Goal: Information Seeking & Learning: Learn about a topic

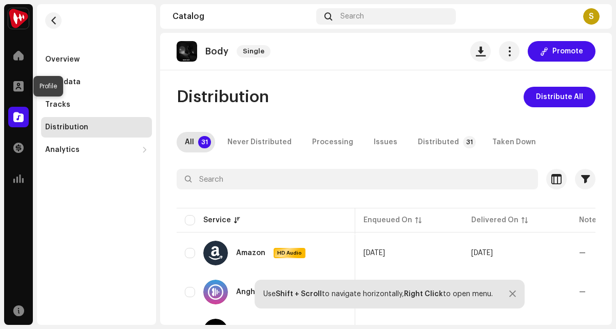
scroll to position [0, 192]
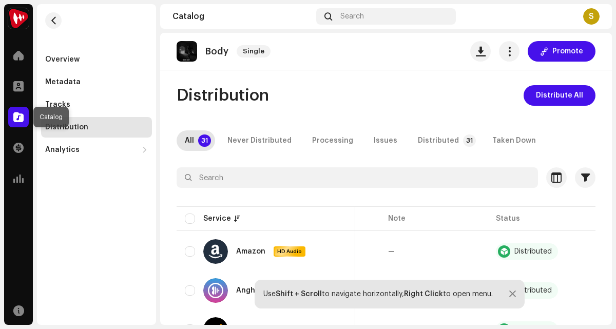
click at [15, 121] on span at bounding box center [18, 117] width 10 height 8
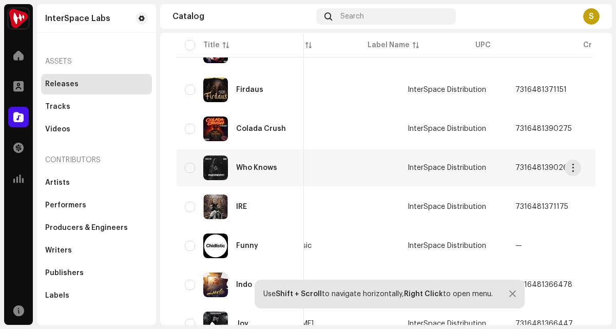
drag, startPoint x: 473, startPoint y: 166, endPoint x: 529, endPoint y: 168, distance: 55.9
click at [529, 168] on td "7316481390268" at bounding box center [561, 167] width 108 height 37
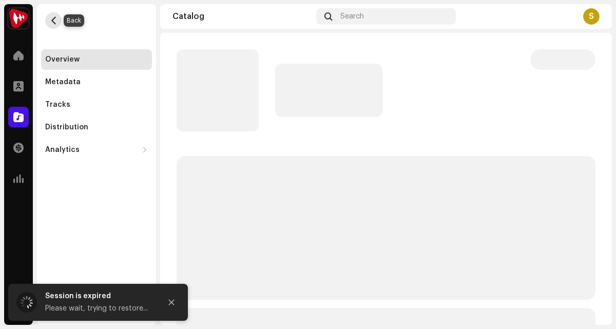
click at [52, 21] on span "button" at bounding box center [54, 20] width 8 height 8
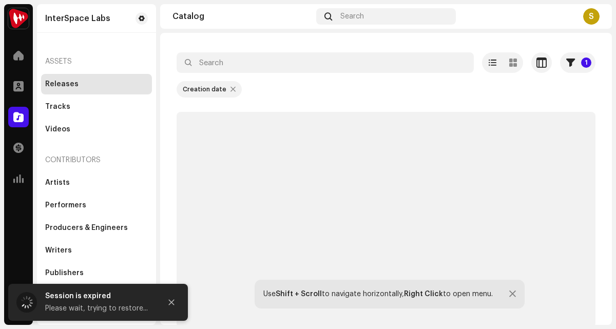
scroll to position [45, 0]
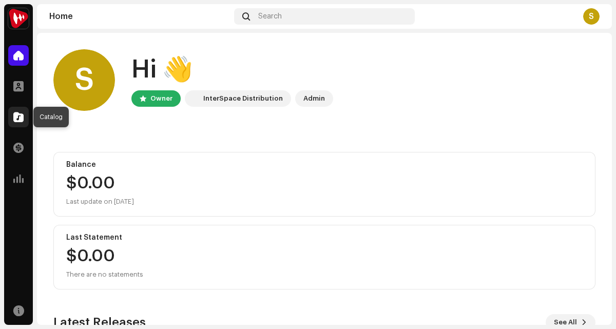
click at [9, 116] on div at bounding box center [18, 117] width 21 height 21
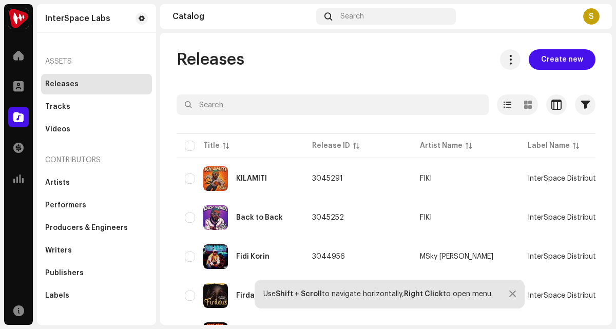
click at [506, 293] on div "Use Shift + Scroll to navigate horizontally, Right Click to open menu." at bounding box center [389, 294] width 270 height 29
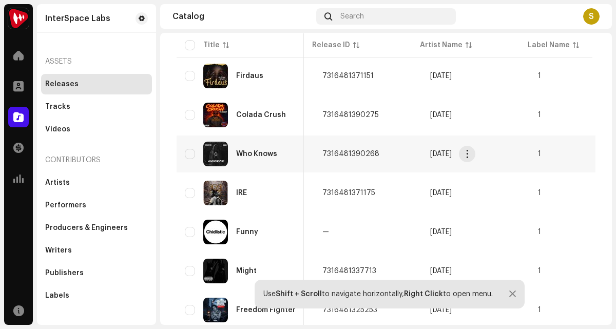
scroll to position [0, 313]
drag, startPoint x: 322, startPoint y: 151, endPoint x: 378, endPoint y: 153, distance: 55.9
click at [378, 153] on td "7316481390268" at bounding box center [368, 153] width 108 height 37
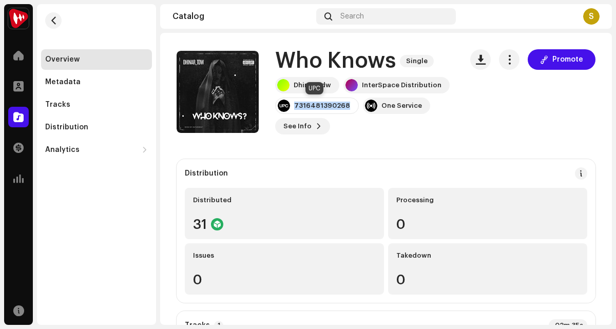
drag, startPoint x: 345, startPoint y: 108, endPoint x: 294, endPoint y: 106, distance: 51.3
click at [293, 106] on div "7316481390268" at bounding box center [317, 105] width 84 height 16
copy div "7316481390268"
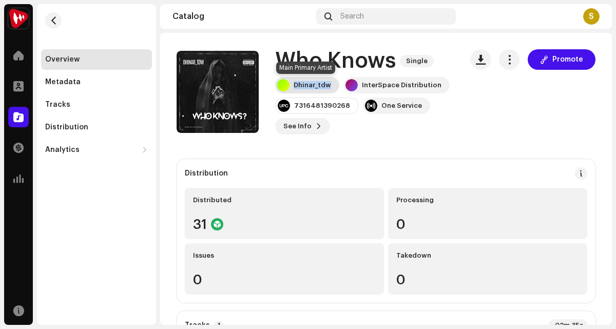
drag, startPoint x: 333, startPoint y: 85, endPoint x: 291, endPoint y: 83, distance: 41.6
click at [291, 83] on div "Dhinar_tdw" at bounding box center [307, 85] width 64 height 16
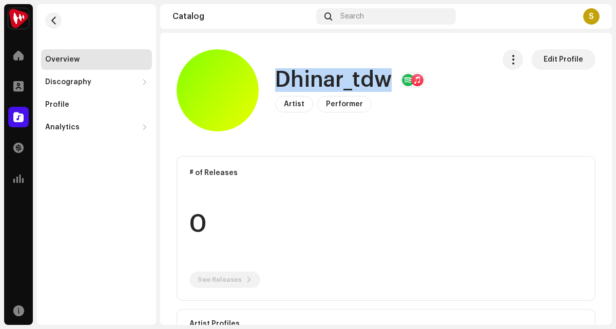
drag, startPoint x: 391, startPoint y: 87, endPoint x: 273, endPoint y: 81, distance: 118.2
click at [273, 81] on div "Dhinar_tdw Artist Performer Edit Profile" at bounding box center [330, 90] width 309 height 82
copy h1 "Dhinar_tdw"
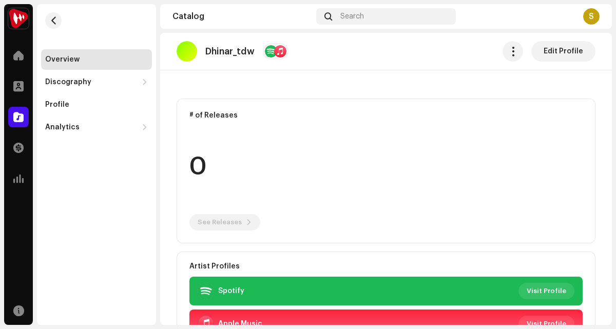
scroll to position [211, 0]
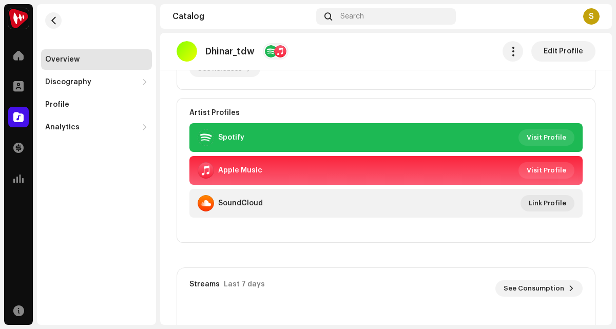
click at [45, 14] on re-m-nav-back at bounding box center [53, 26] width 25 height 45
click at [50, 16] on span "button" at bounding box center [54, 20] width 8 height 8
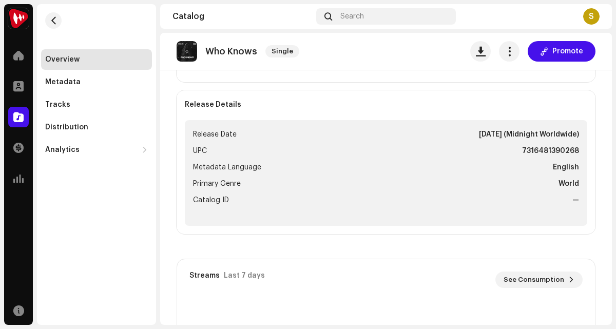
scroll to position [307, 0]
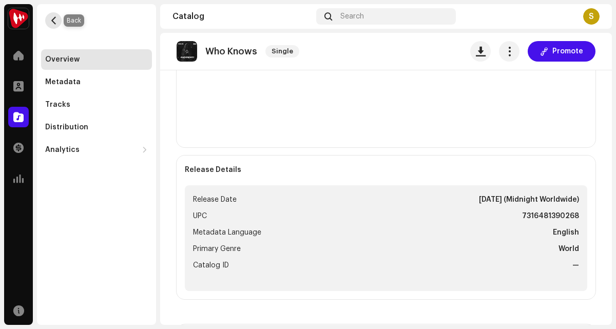
click at [57, 21] on span "button" at bounding box center [54, 20] width 8 height 8
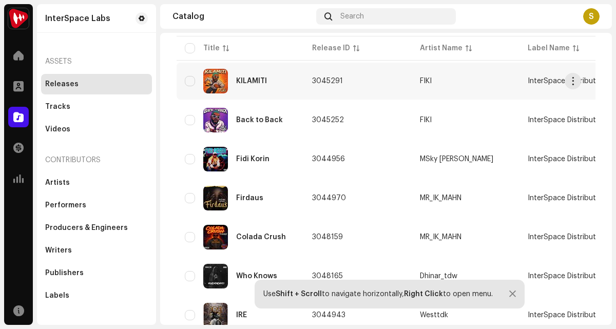
scroll to position [133, 0]
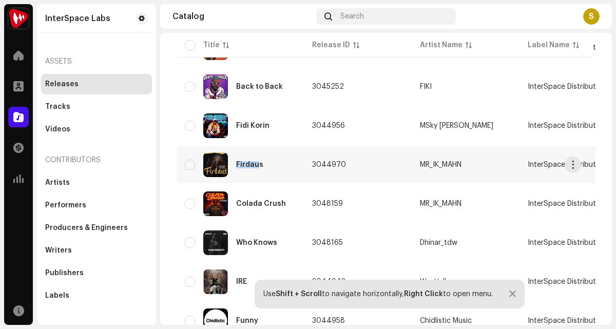
copy div "Firdau"
drag, startPoint x: 236, startPoint y: 164, endPoint x: 256, endPoint y: 172, distance: 21.8
click at [256, 172] on div "Firdaus" at bounding box center [240, 164] width 111 height 25
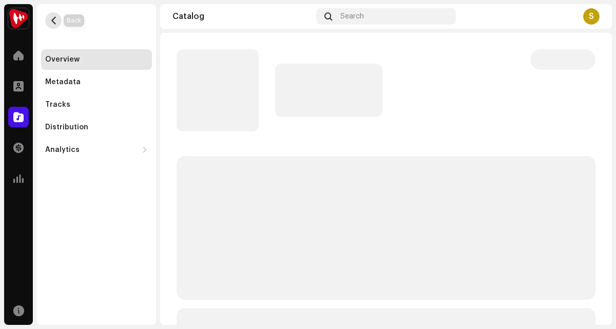
click at [56, 22] on span "button" at bounding box center [54, 20] width 8 height 8
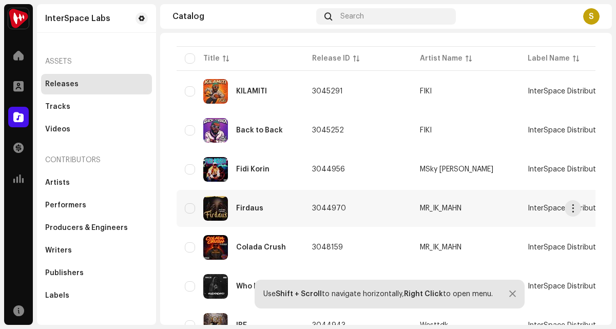
scroll to position [88, 0]
copy div "MR_IK_MAHN"
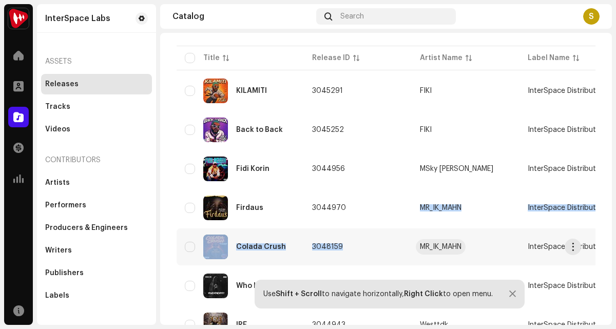
drag, startPoint x: 418, startPoint y: 209, endPoint x: 450, endPoint y: 246, distance: 49.0
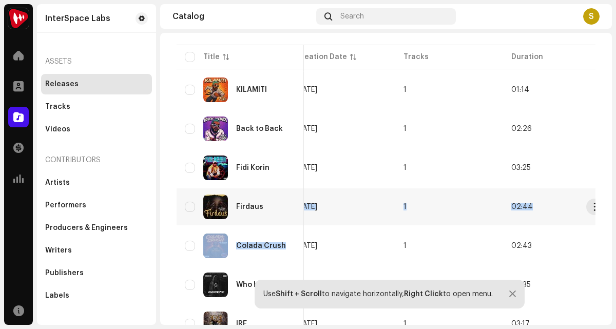
scroll to position [0, 469]
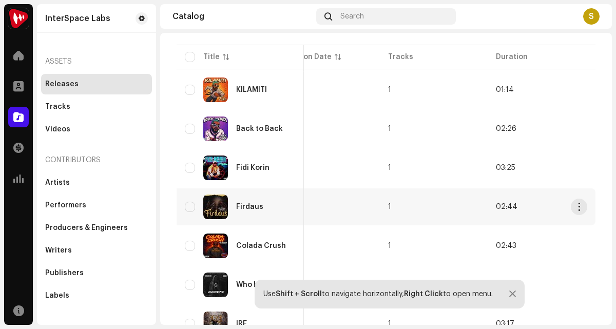
click at [243, 207] on div "Firdaus" at bounding box center [249, 206] width 27 height 7
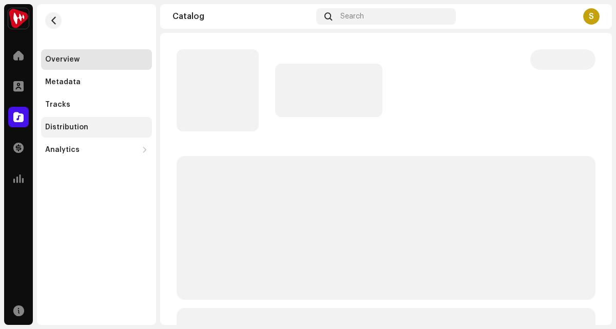
click at [87, 122] on div "Distribution" at bounding box center [96, 127] width 111 height 21
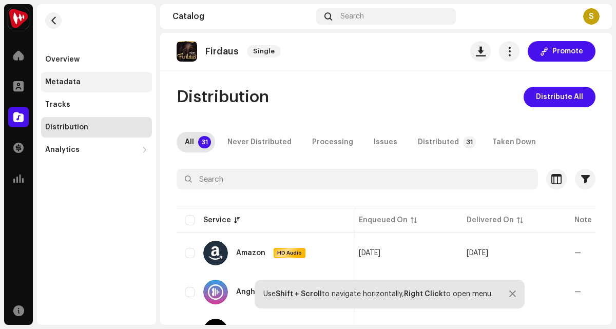
click at [61, 78] on div "Metadata" at bounding box center [62, 82] width 35 height 8
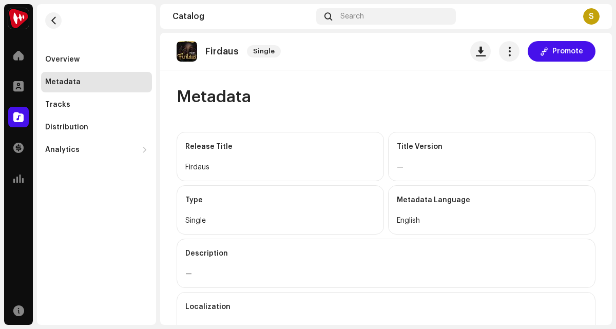
click at [77, 73] on div "Metadata" at bounding box center [96, 82] width 111 height 21
click at [81, 63] on div "Overview" at bounding box center [96, 59] width 103 height 8
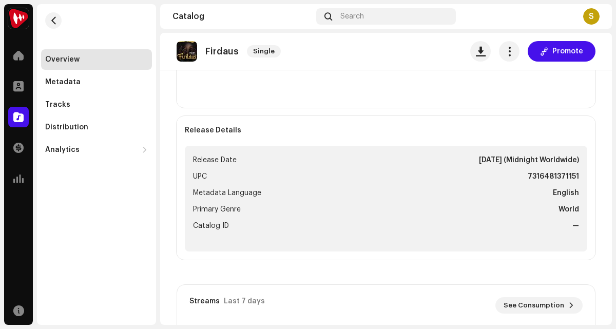
scroll to position [371, 0]
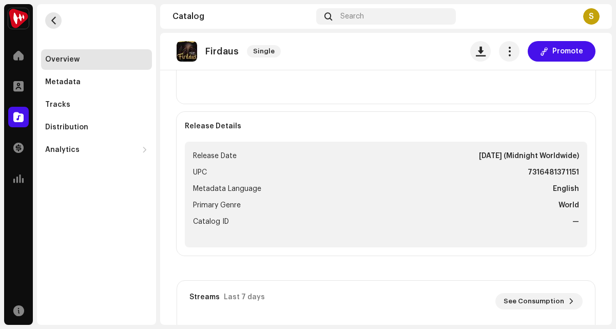
click at [61, 22] on button "button" at bounding box center [53, 20] width 16 height 16
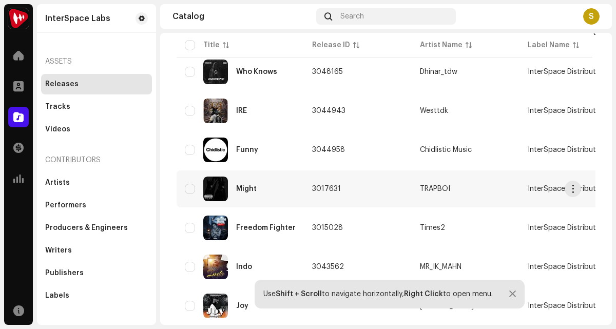
click at [249, 190] on div "Might" at bounding box center [246, 188] width 21 height 7
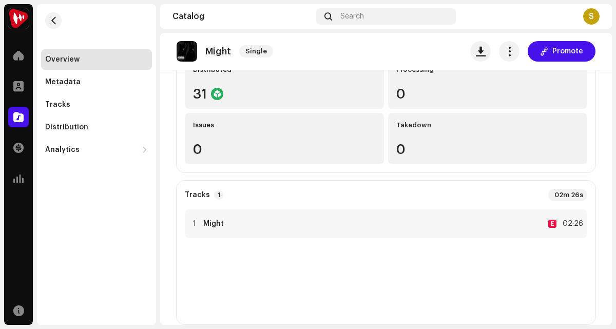
scroll to position [116, 0]
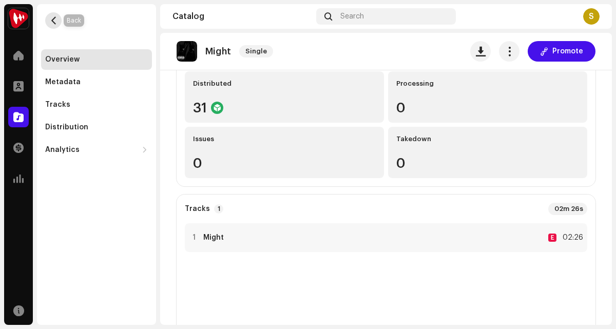
click at [53, 22] on span "button" at bounding box center [54, 20] width 8 height 8
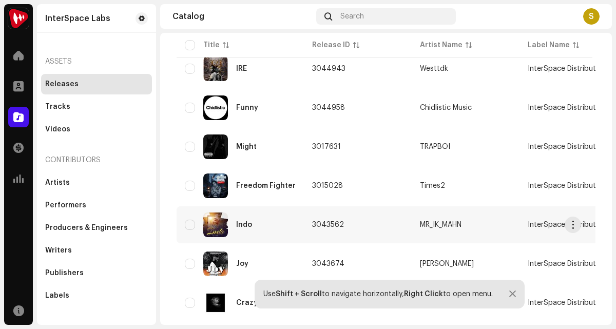
scroll to position [350, 0]
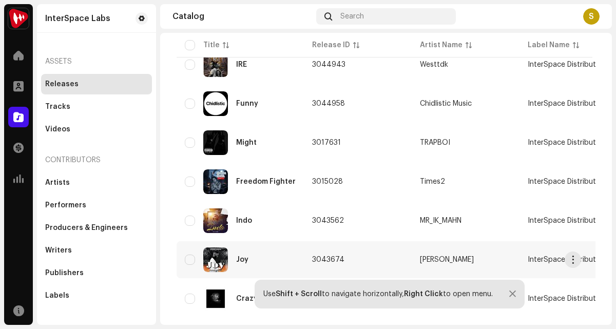
click at [239, 256] on div "Joy" at bounding box center [242, 259] width 12 height 7
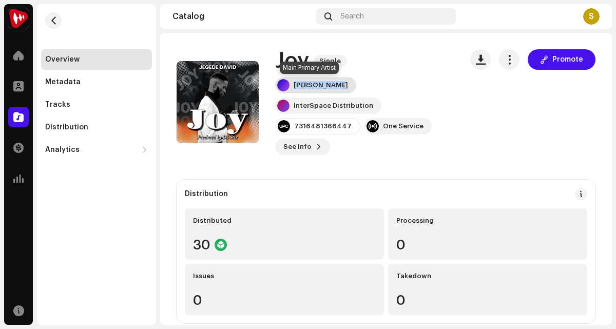
copy div "[PERSON_NAME]"
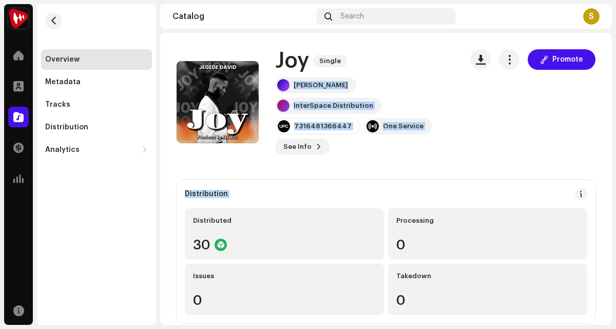
drag, startPoint x: 293, startPoint y: 83, endPoint x: 507, endPoint y: 171, distance: 230.9
click at [52, 17] on span "button" at bounding box center [54, 20] width 8 height 8
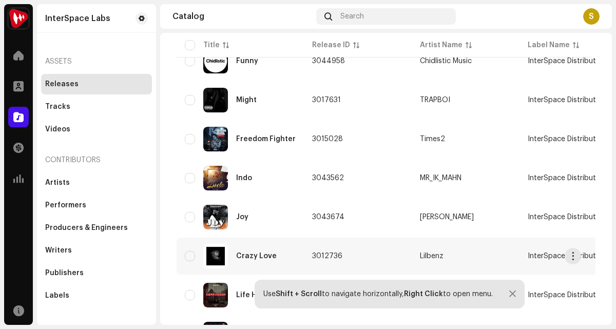
scroll to position [388, 0]
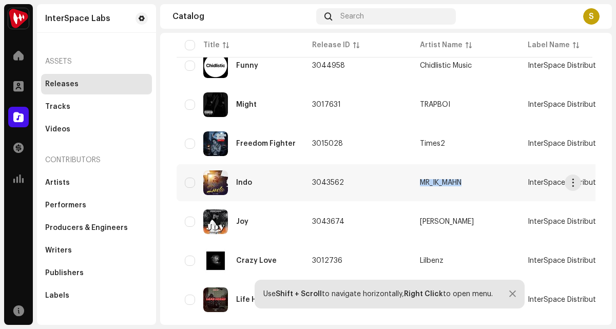
copy div "MR_IK_MAHN"
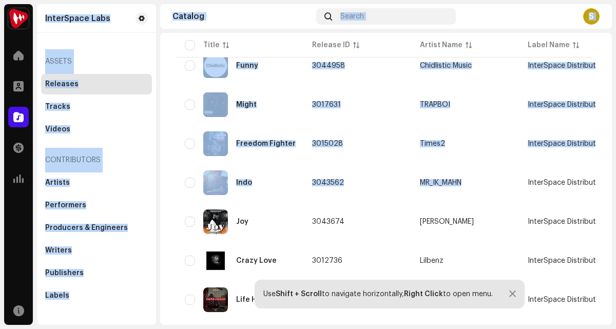
drag, startPoint x: 417, startPoint y: 181, endPoint x: -70, endPoint y: 154, distance: 487.5
click at [0, 154] on html "InterSpace Labs Home Profile Catalog Transactions Analytics Resources InterSpac…" at bounding box center [308, 164] width 616 height 329
click at [275, 185] on div "Indo" at bounding box center [240, 182] width 111 height 25
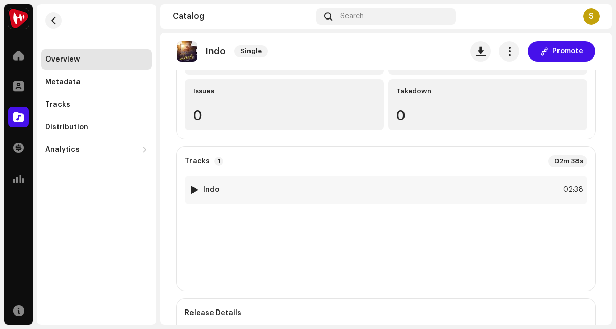
scroll to position [187, 0]
click at [300, 163] on div "Tracks 1 02m 38s" at bounding box center [386, 159] width 402 height 12
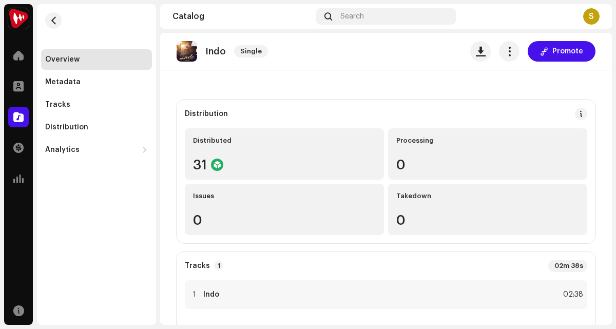
scroll to position [0, 0]
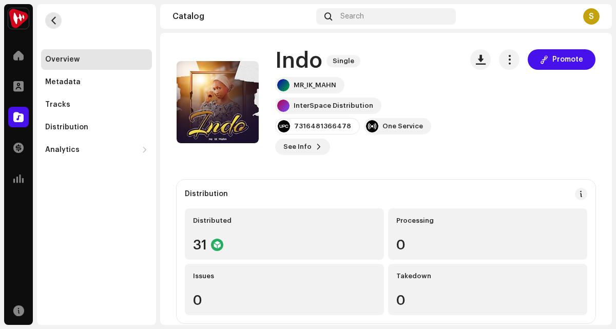
click at [56, 15] on button "button" at bounding box center [53, 20] width 16 height 16
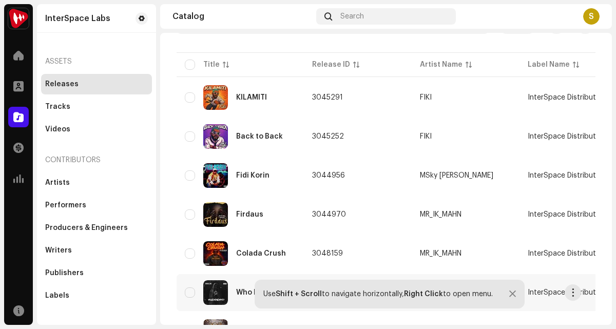
scroll to position [71, 0]
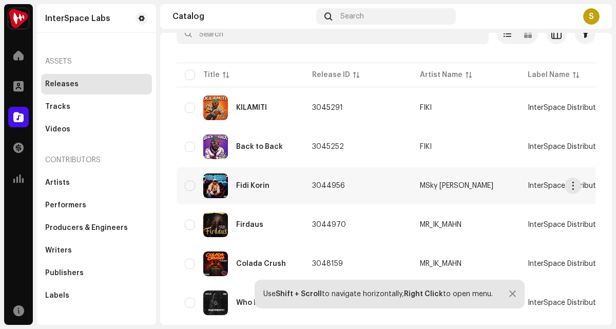
click at [259, 183] on div "Fidi Korin" at bounding box center [252, 185] width 33 height 7
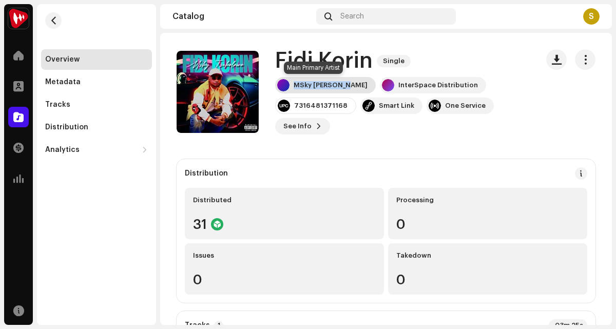
copy div "MSky [PERSON_NAME]"
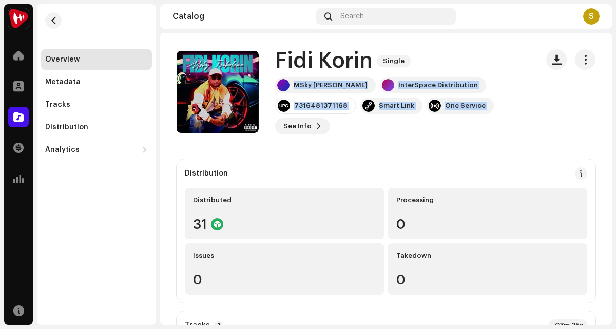
drag, startPoint x: 293, startPoint y: 86, endPoint x: 202, endPoint y: 157, distance: 115.4
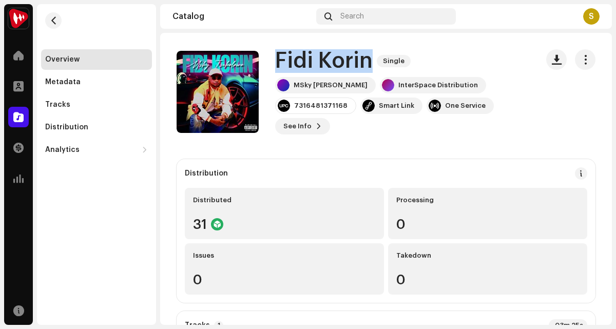
copy div "Fidi Korin Single"
drag, startPoint x: 374, startPoint y: 65, endPoint x: 279, endPoint y: 61, distance: 95.5
click at [279, 61] on div "Fidi Korin Single" at bounding box center [402, 61] width 254 height 24
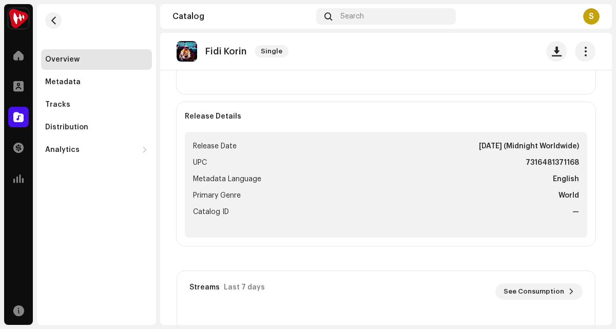
scroll to position [310, 0]
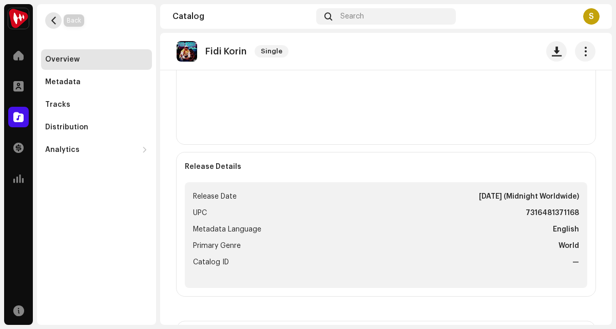
click at [52, 23] on span "button" at bounding box center [54, 20] width 8 height 8
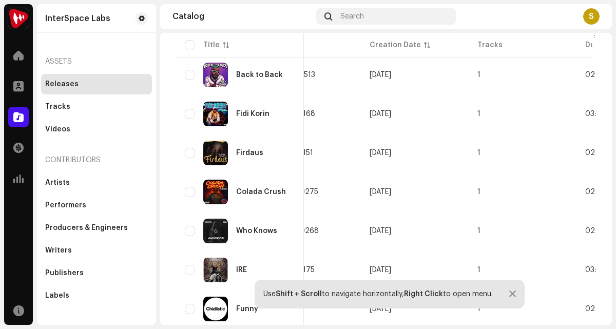
scroll to position [137, 0]
